Goal: Navigation & Orientation: Find specific page/section

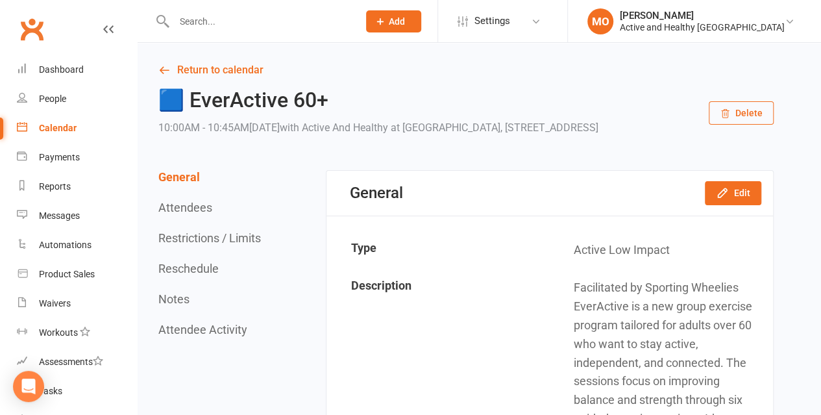
click at [216, 64] on link "Return to calendar" at bounding box center [465, 70] width 615 height 18
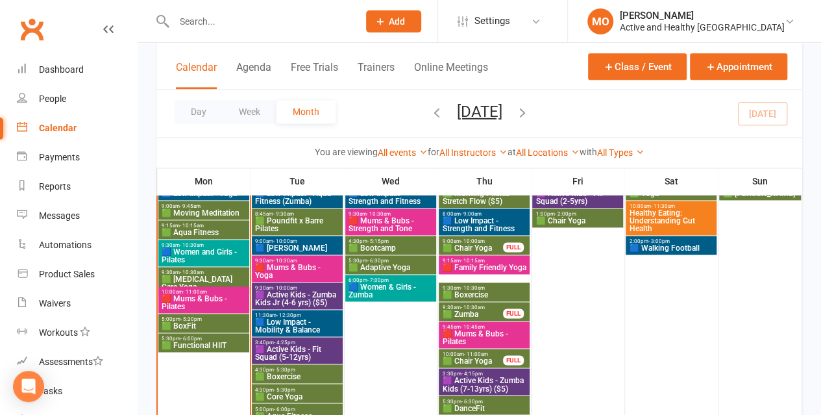
scroll to position [843, 0]
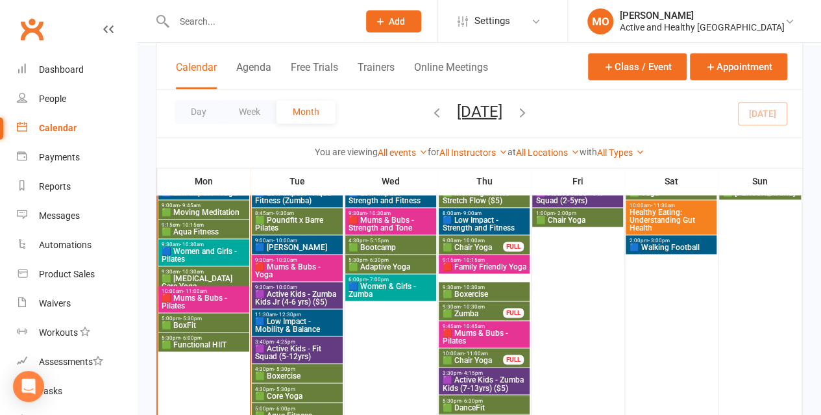
click at [680, 247] on span "🟦 Walking Football" at bounding box center [670, 247] width 85 height 8
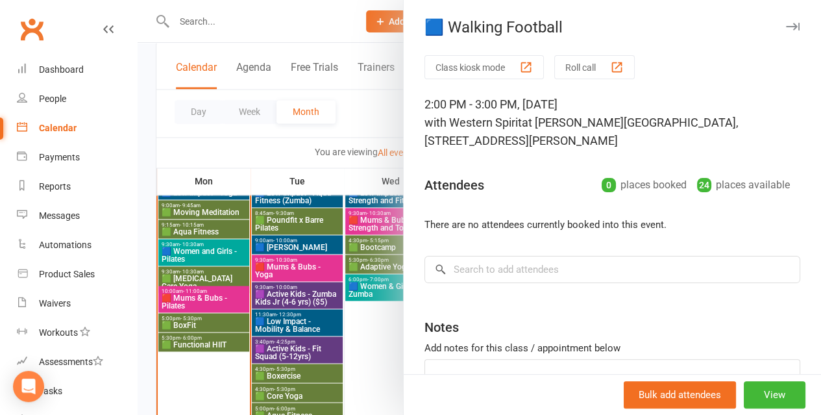
click at [371, 108] on div at bounding box center [479, 207] width 683 height 415
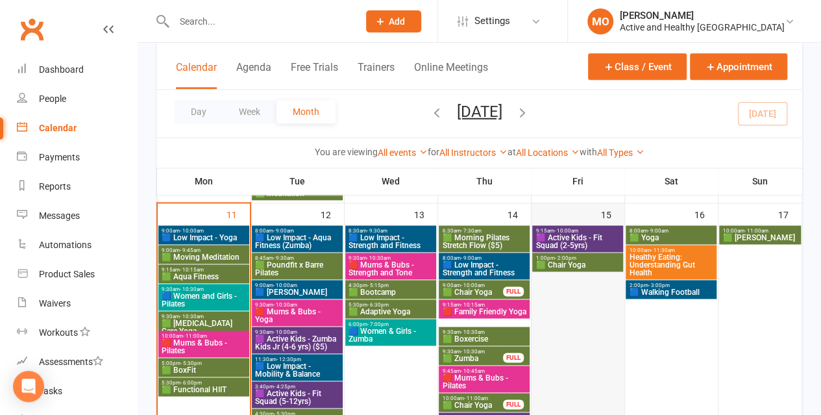
scroll to position [778, 0]
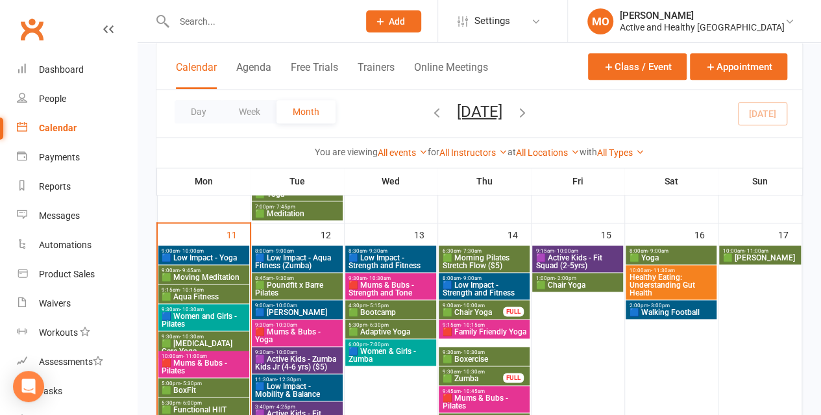
click at [470, 260] on span "🟩 Morning Pilates Stretch Flow ($5)" at bounding box center [483, 262] width 85 height 16
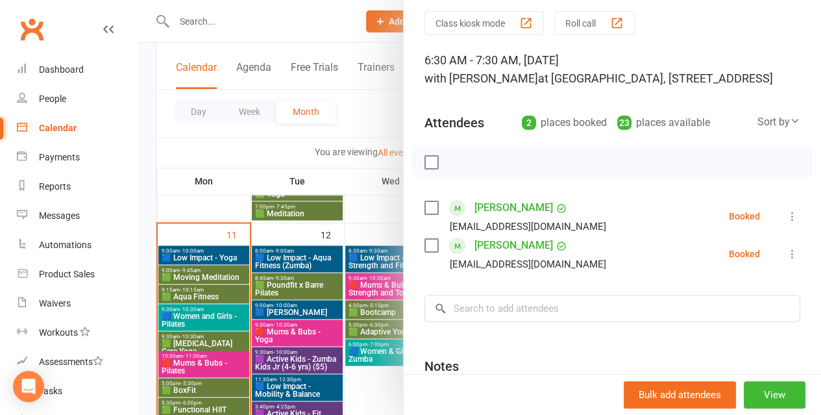
scroll to position [65, 0]
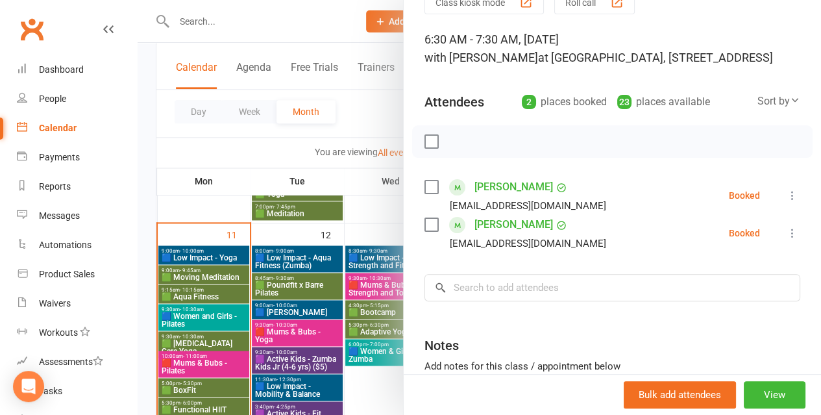
click at [292, 152] on div at bounding box center [479, 207] width 683 height 415
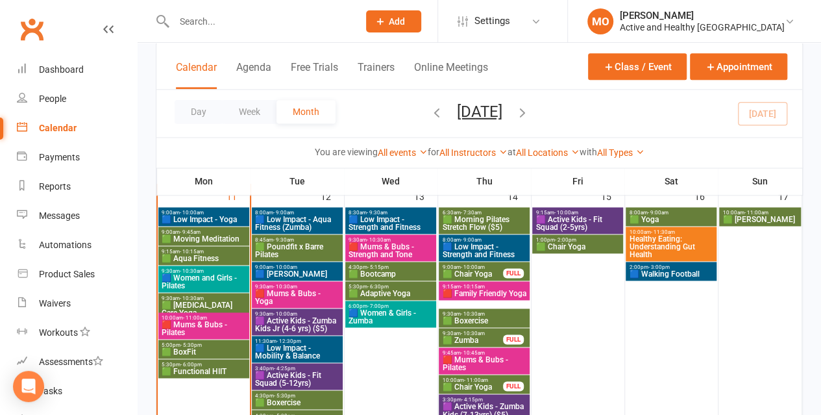
scroll to position [843, 0]
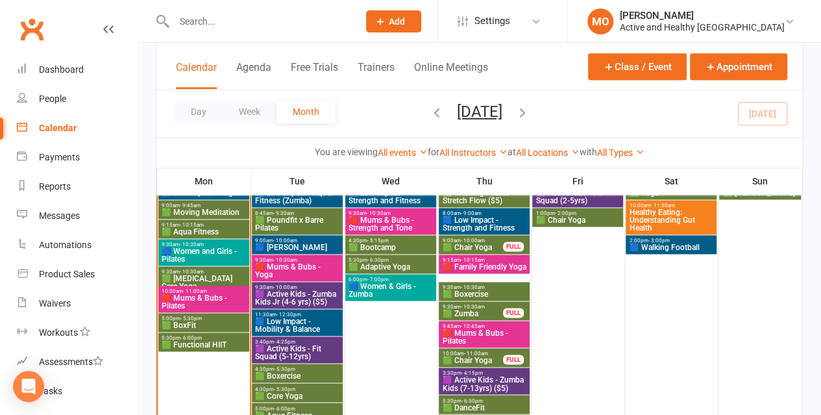
click at [320, 295] on span "🟪 Active Kids - Zumba Kids Jr (4-6 yrs) ($5)" at bounding box center [296, 298] width 85 height 16
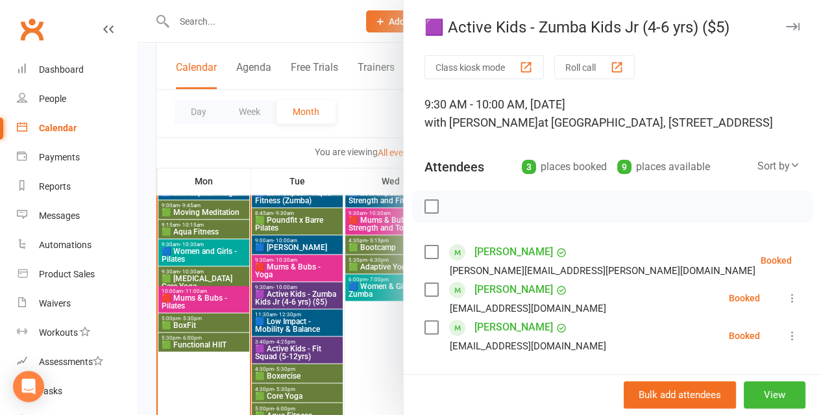
click at [245, 156] on div at bounding box center [479, 207] width 683 height 415
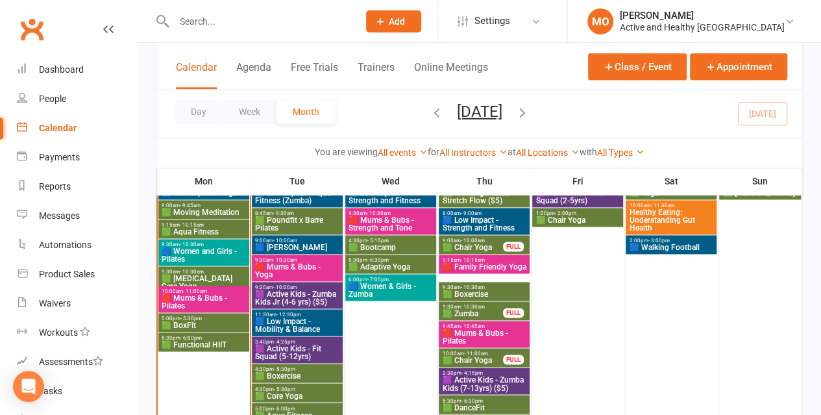
click at [275, 354] on span "🟪 Active Kids - Fit Squad (5-12yrs)" at bounding box center [296, 352] width 85 height 16
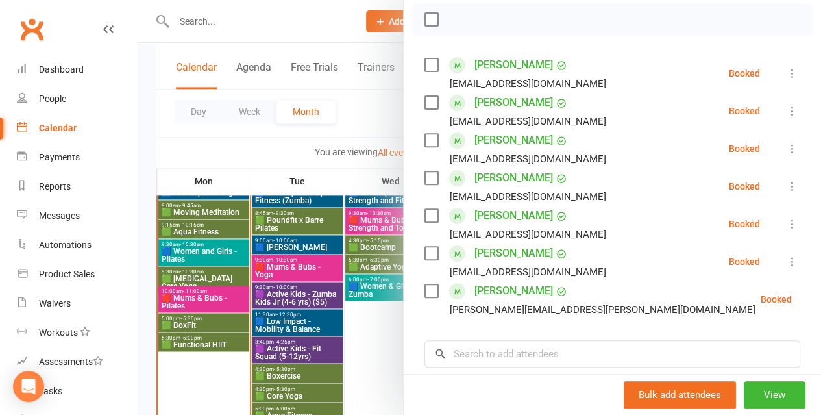
scroll to position [195, 0]
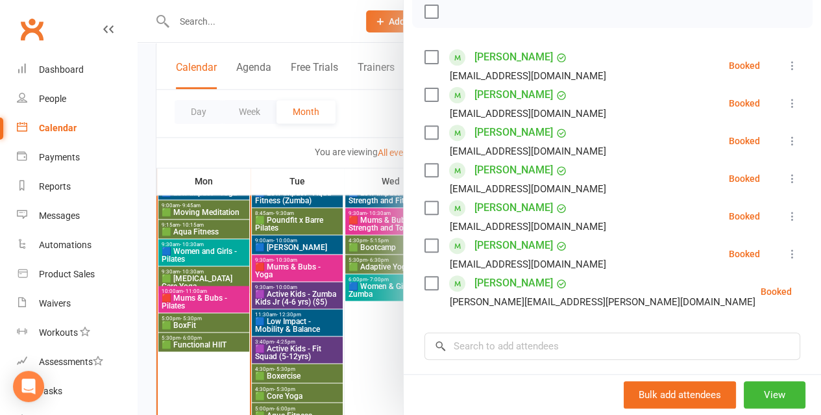
click at [271, 151] on div at bounding box center [479, 207] width 683 height 415
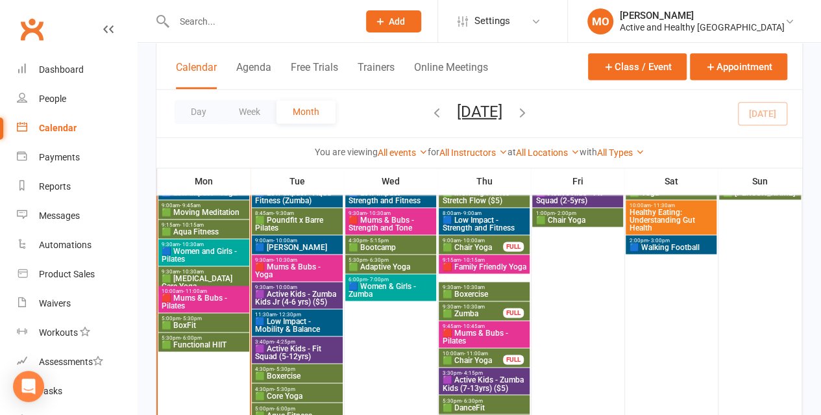
click at [668, 211] on span "Healthy Eating: Understanding Gut Health" at bounding box center [670, 219] width 85 height 23
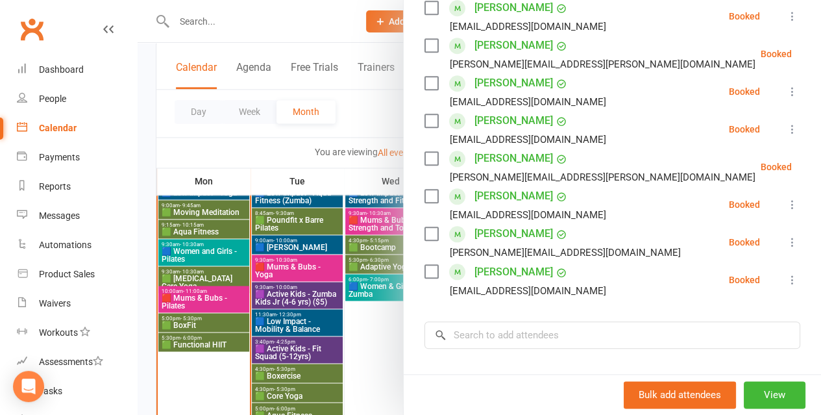
scroll to position [584, 0]
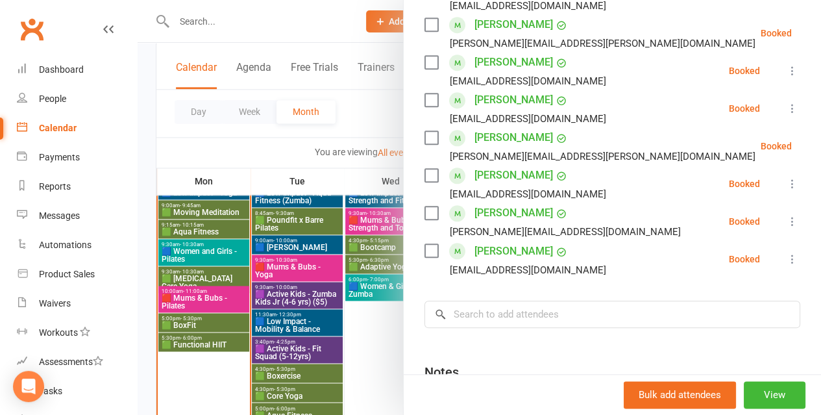
click at [221, 156] on div at bounding box center [479, 207] width 683 height 415
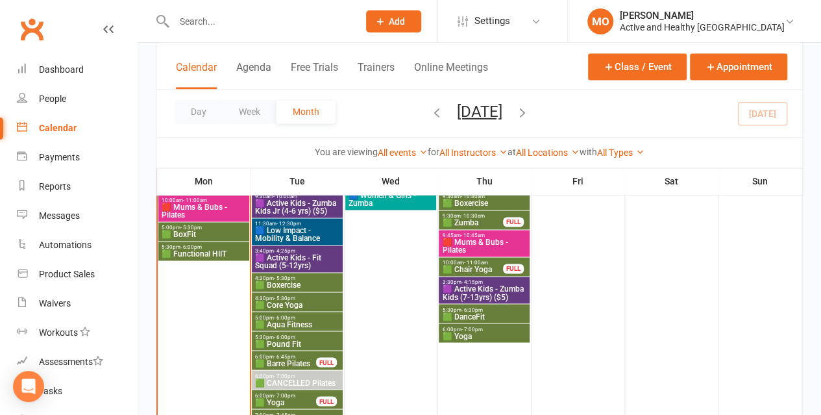
scroll to position [971, 0]
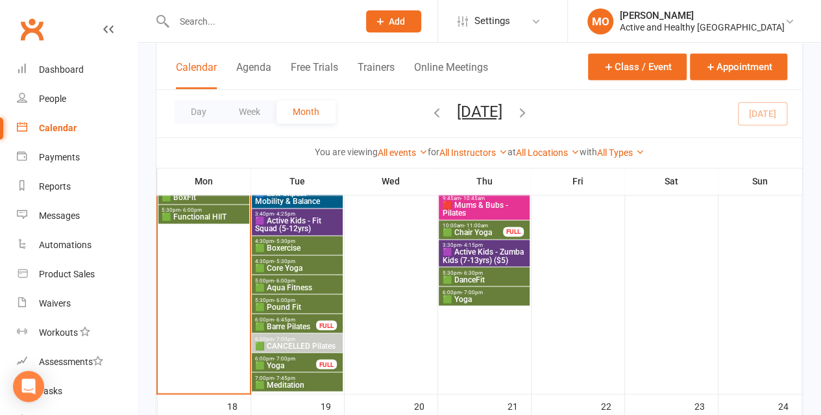
click at [298, 378] on span "7:00pm - 7:45pm" at bounding box center [296, 377] width 85 height 6
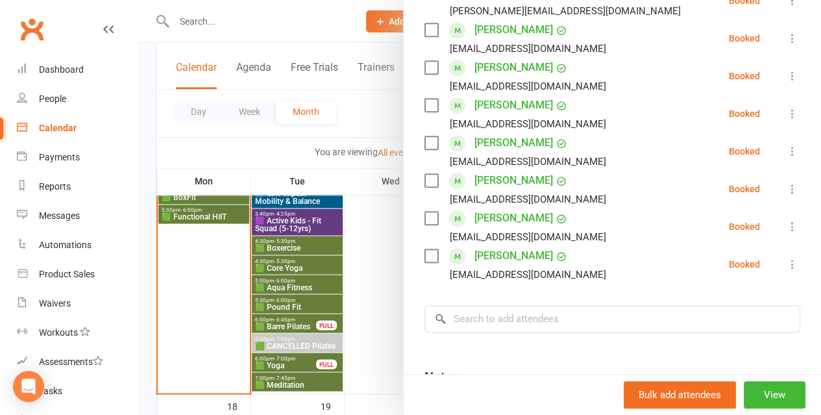
scroll to position [389, 0]
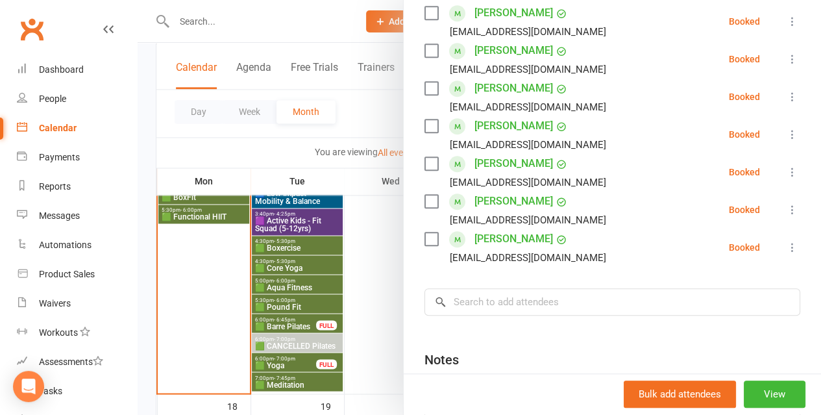
click at [219, 352] on div at bounding box center [479, 207] width 683 height 415
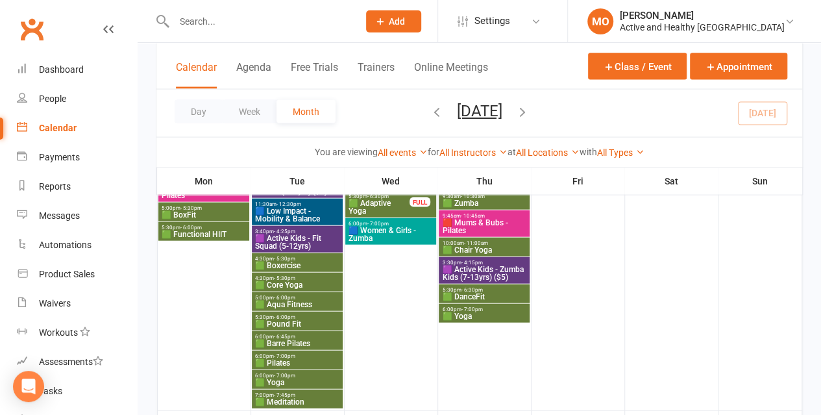
scroll to position [1360, 0]
